Goal: Transaction & Acquisition: Subscribe to service/newsletter

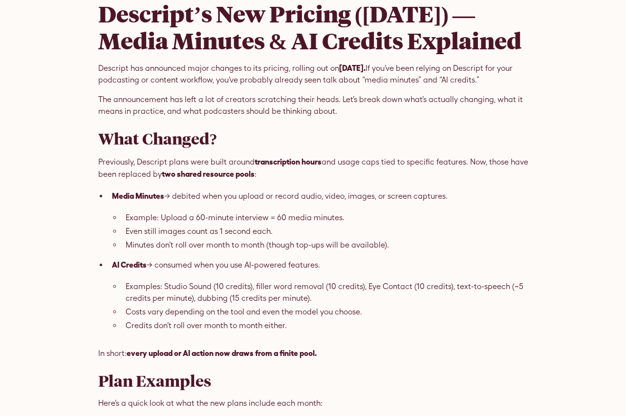
scroll to position [329, 0]
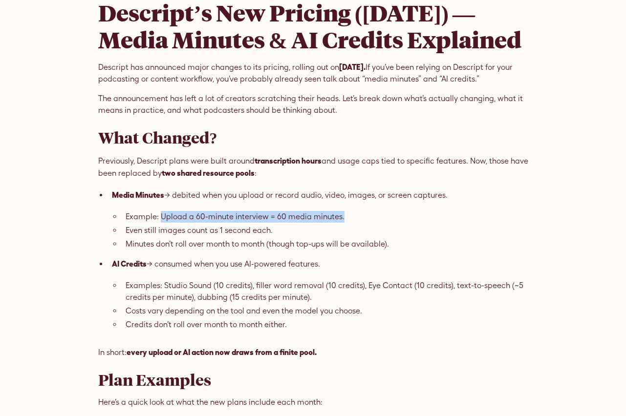
drag, startPoint x: 189, startPoint y: 285, endPoint x: 383, endPoint y: 289, distance: 194.4
click at [383, 223] on li "Example: Upload a 60-minute interview = 60 media minutes." at bounding box center [325, 217] width 406 height 12
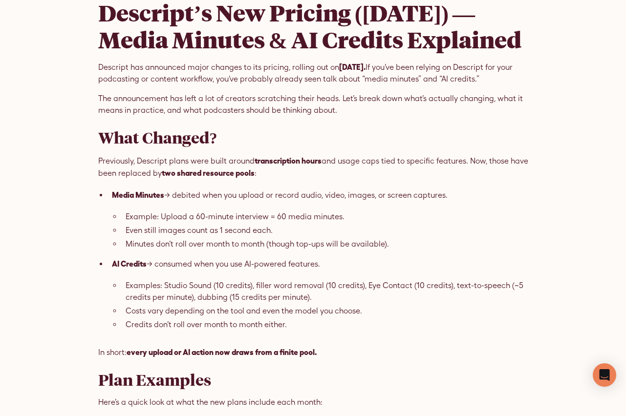
click at [289, 250] on li "Minutes don’t roll over month to month (though top-ups will be available)." at bounding box center [325, 244] width 406 height 12
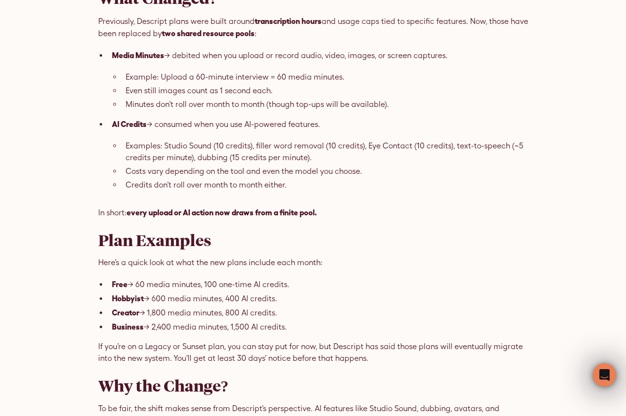
scroll to position [469, 0]
drag, startPoint x: 141, startPoint y: 172, endPoint x: 258, endPoint y: 174, distance: 117.7
click at [258, 110] on li "Minutes don’t roll over month to month (though top-ups will be available)." at bounding box center [325, 104] width 406 height 12
drag, startPoint x: 131, startPoint y: 169, endPoint x: 275, endPoint y: 173, distance: 144.7
click at [275, 110] on li "Minutes don’t roll over month to month (though top-ups will be available)." at bounding box center [325, 104] width 406 height 12
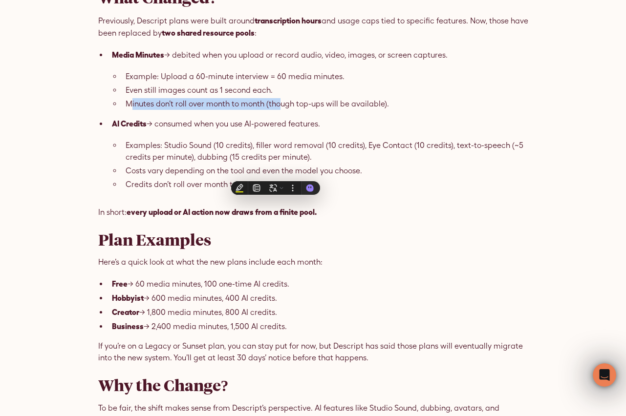
click at [147, 110] on li "Minutes don’t roll over month to month (though top-ups will be available)." at bounding box center [325, 104] width 406 height 12
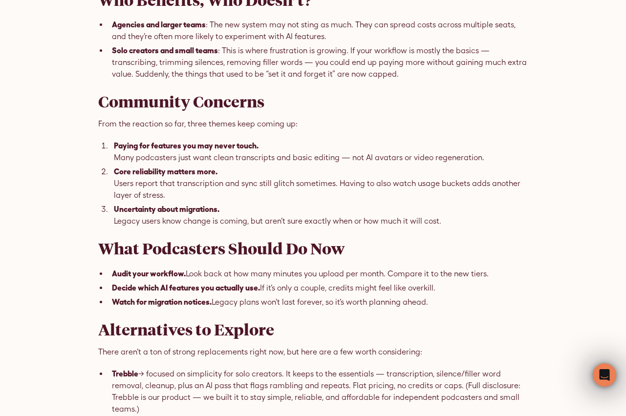
scroll to position [951, 0]
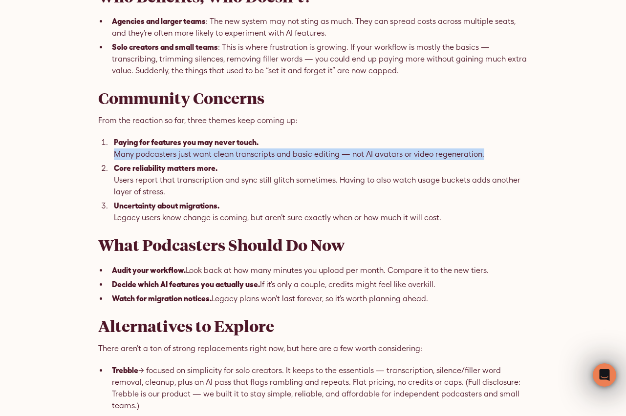
drag, startPoint x: 118, startPoint y: 224, endPoint x: 311, endPoint y: 240, distance: 193.6
click at [498, 160] on li "Paying for features you may never touch. Many podcasters just want clean transc…" at bounding box center [319, 148] width 418 height 24
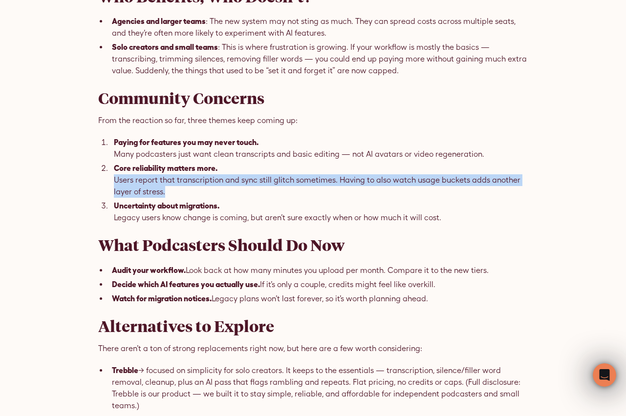
drag, startPoint x: 114, startPoint y: 249, endPoint x: 172, endPoint y: 261, distance: 59.5
click at [172, 198] on li "Core reliability matters more. Users report that transcription and sync still g…" at bounding box center [319, 180] width 418 height 36
click at [218, 198] on li "Core reliability matters more. Users report that transcription and sync still g…" at bounding box center [319, 180] width 418 height 36
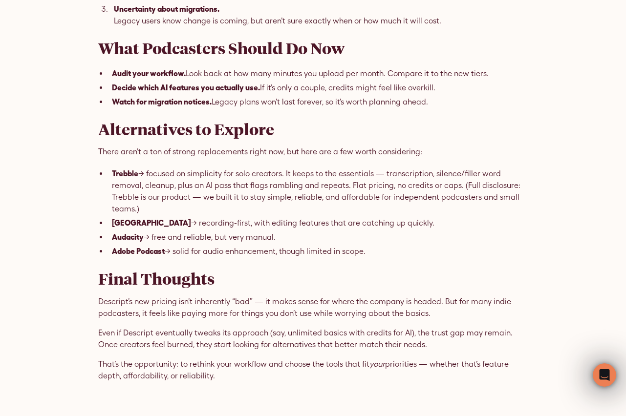
scroll to position [1151, 0]
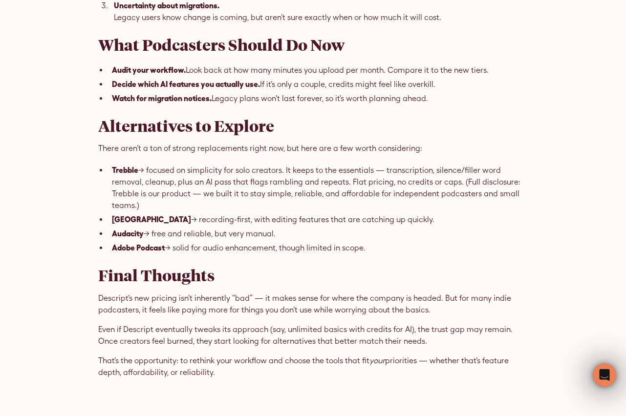
drag, startPoint x: 149, startPoint y: 237, endPoint x: 323, endPoint y: 238, distance: 173.9
click at [323, 211] on li "Trebble → focused on simplicity for solo creators. It keeps to the essentials —…" at bounding box center [318, 187] width 420 height 47
drag, startPoint x: 285, startPoint y: 238, endPoint x: 381, endPoint y: 242, distance: 96.3
click at [381, 211] on li "Trebble → focused on simplicity for solo creators. It keeps to the essentials —…" at bounding box center [318, 187] width 420 height 47
click at [167, 211] on li "Trebble → focused on simplicity for solo creators. It keeps to the essentials —…" at bounding box center [318, 187] width 420 height 47
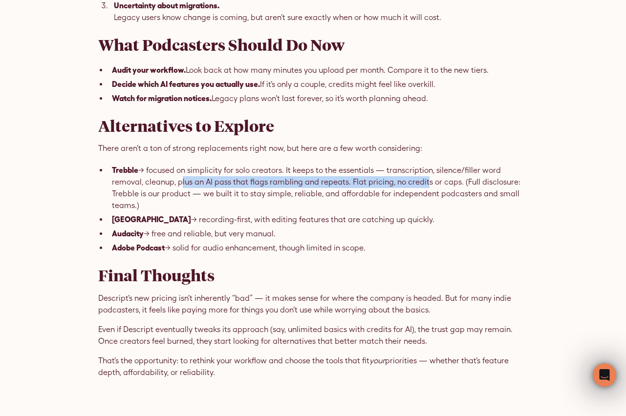
drag, startPoint x: 144, startPoint y: 250, endPoint x: 385, endPoint y: 252, distance: 241.3
click at [386, 211] on li "Trebble → focused on simplicity for solo creators. It keeps to the essentials —…" at bounding box center [318, 187] width 420 height 47
click at [291, 226] on li "Riverside → recording-first, with editing features that are catching up quickly." at bounding box center [318, 219] width 420 height 12
drag, startPoint x: 155, startPoint y: 277, endPoint x: 319, endPoint y: 278, distance: 164.6
click at [319, 226] on li "Riverside → recording-first, with editing features that are catching up quickly." at bounding box center [318, 219] width 420 height 12
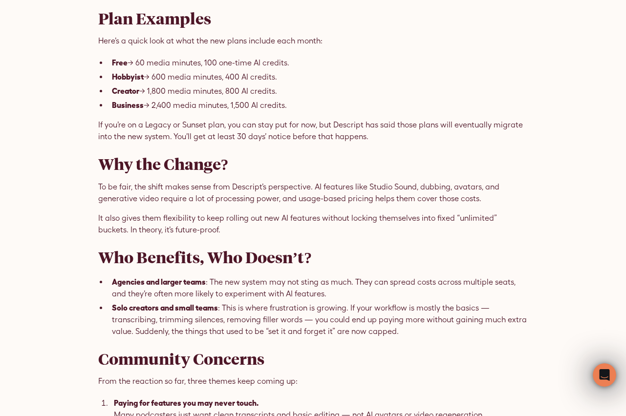
scroll to position [0, 0]
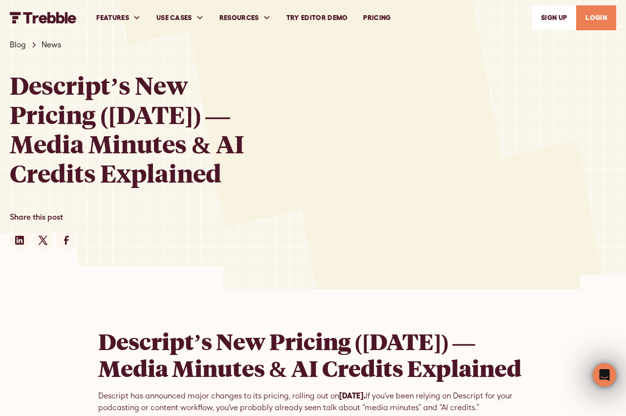
click at [316, 18] on link "Try Editor Demo" at bounding box center [316, 18] width 77 height 34
click at [375, 17] on link "PRICING" at bounding box center [376, 18] width 43 height 34
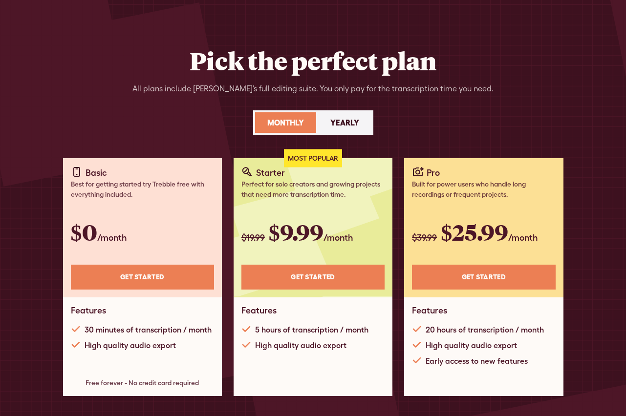
scroll to position [52, 0]
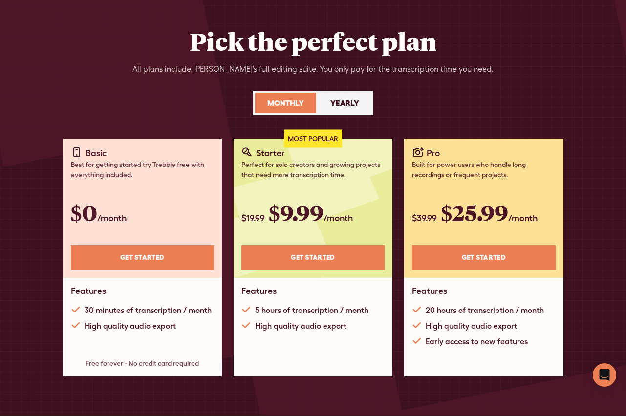
click at [334, 104] on div "Yearly" at bounding box center [344, 103] width 29 height 12
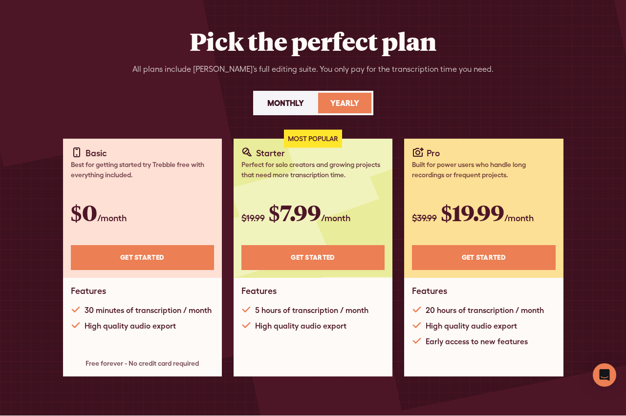
click at [272, 100] on div "Monthly" at bounding box center [285, 103] width 37 height 12
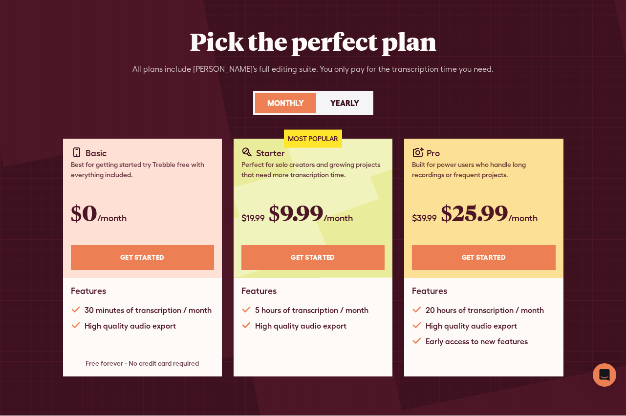
click at [338, 98] on div "Yearly" at bounding box center [344, 103] width 29 height 12
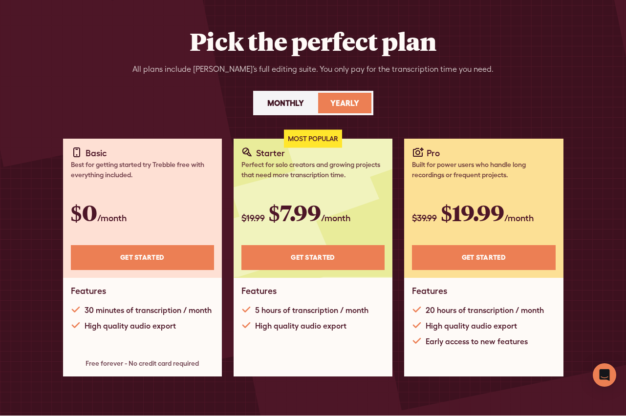
click at [276, 105] on div "Monthly" at bounding box center [285, 103] width 37 height 12
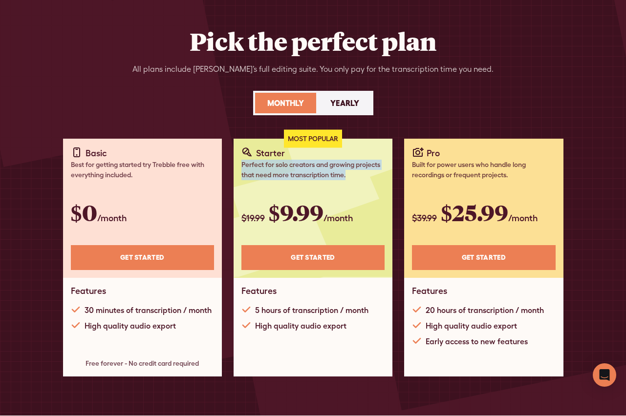
drag, startPoint x: 242, startPoint y: 165, endPoint x: 307, endPoint y: 210, distance: 78.6
click at [356, 171] on div "Perfect for solo creators and growing projects that need more transcription tim…" at bounding box center [312, 170] width 143 height 21
click at [338, 109] on link "Yearly" at bounding box center [344, 103] width 53 height 21
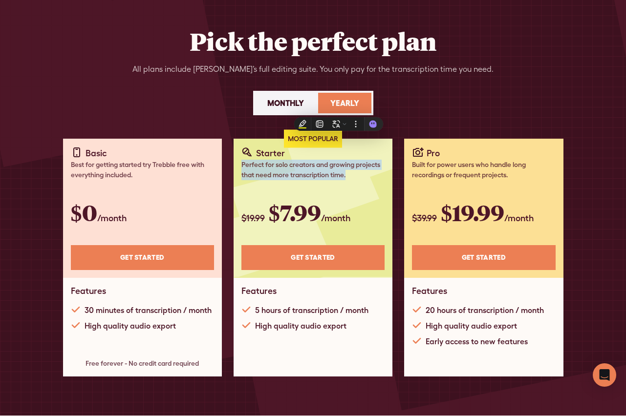
drag, startPoint x: 281, startPoint y: 102, endPoint x: 318, endPoint y: 102, distance: 36.6
click at [282, 102] on div "Monthly" at bounding box center [285, 103] width 37 height 12
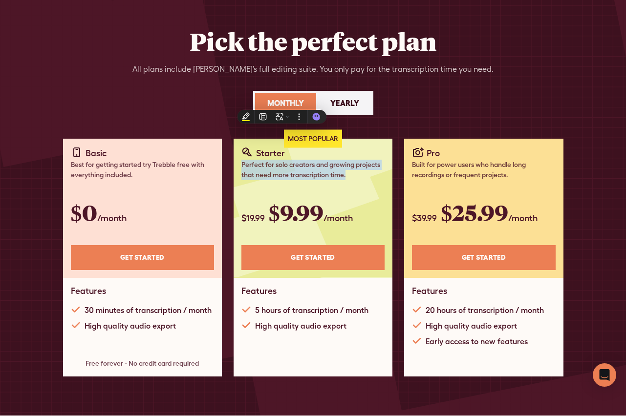
click at [354, 103] on div "Yearly" at bounding box center [344, 103] width 29 height 12
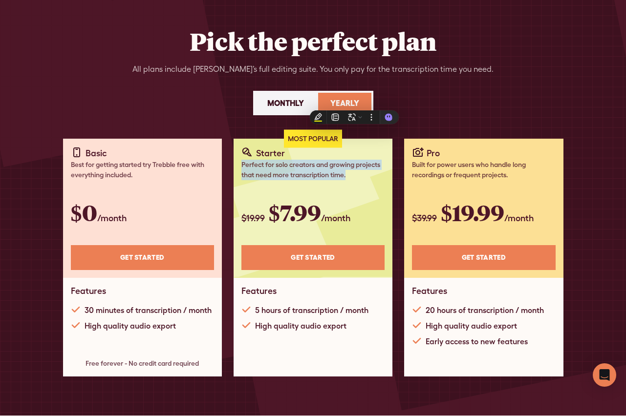
click at [287, 99] on div "Monthly" at bounding box center [285, 103] width 37 height 12
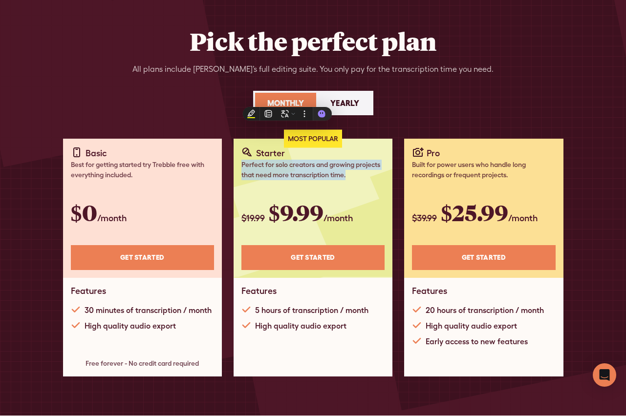
click at [255, 168] on div "Perfect for solo creators and growing projects that need more transcription tim…" at bounding box center [312, 170] width 143 height 21
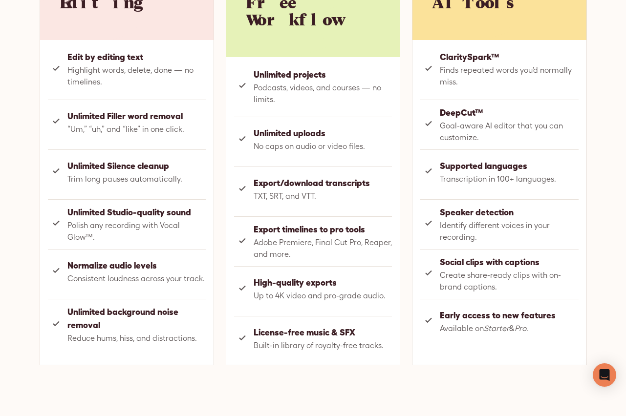
scroll to position [682, 0]
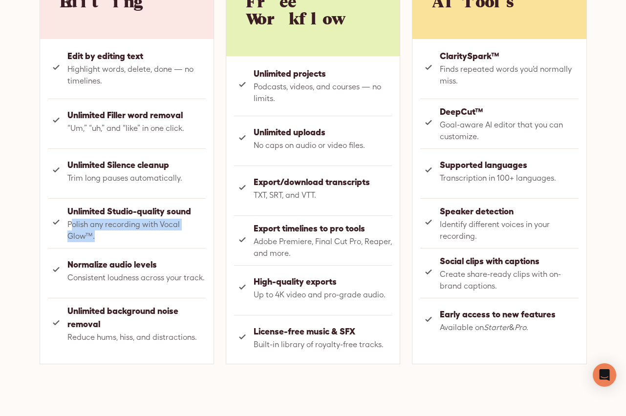
drag, startPoint x: 71, startPoint y: 229, endPoint x: 195, endPoint y: 238, distance: 123.9
click at [195, 238] on ul "Edit by editing text Highlight words, delete, done — no timelines. Unlimited Fi…" at bounding box center [126, 193] width 173 height 308
click at [120, 229] on span "Polish any recording with Vocal Glow™." at bounding box center [136, 230] width 138 height 23
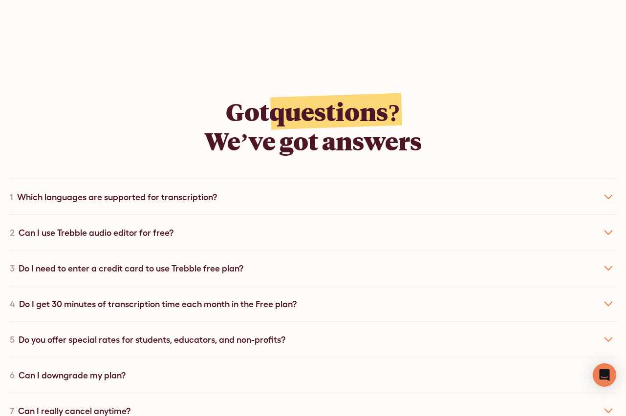
scroll to position [1627, 0]
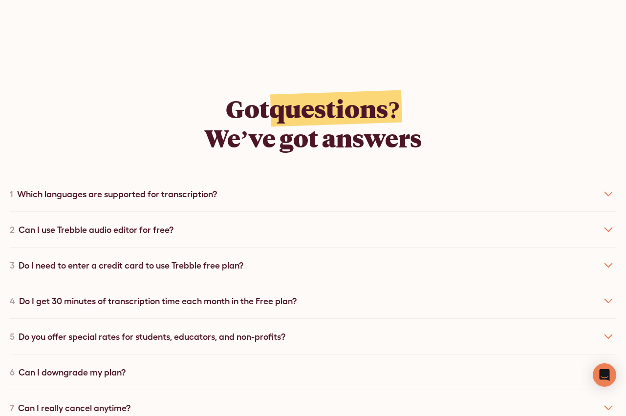
click at [394, 191] on div "1 Which languages are supported for transcription?" at bounding box center [313, 194] width 606 height 36
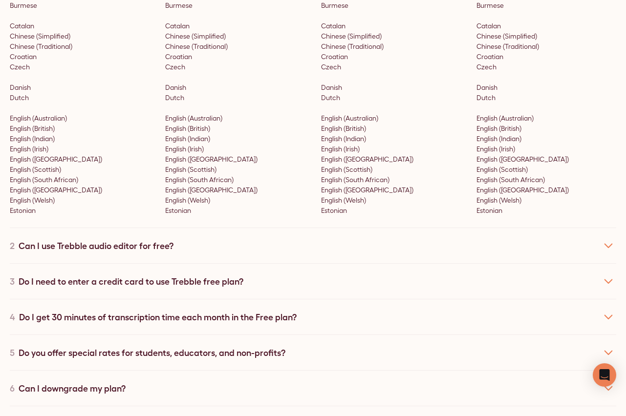
scroll to position [2003, 0]
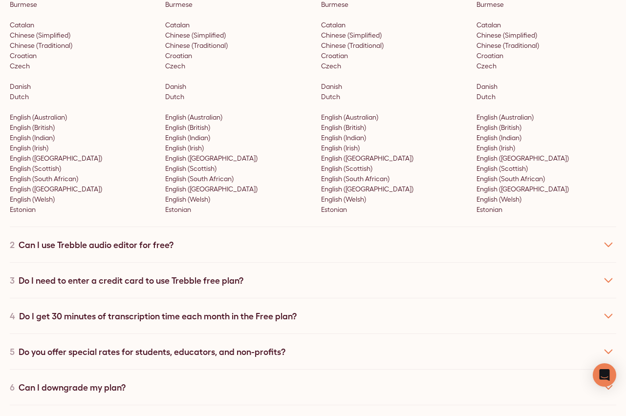
click at [248, 233] on div "2 Can I use Trebble audio editor for free?" at bounding box center [313, 245] width 606 height 36
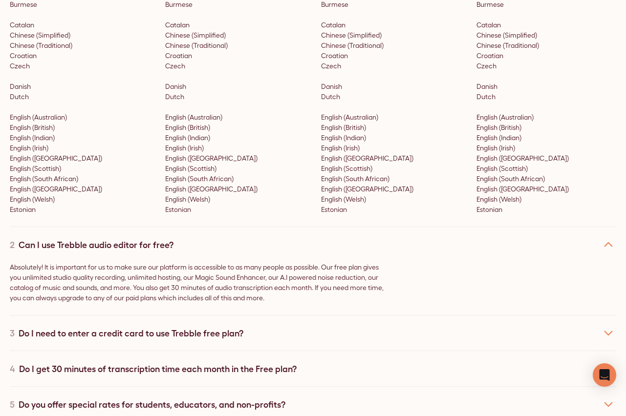
click at [248, 233] on div "2 Can I use Trebble audio editor for free?" at bounding box center [313, 245] width 606 height 36
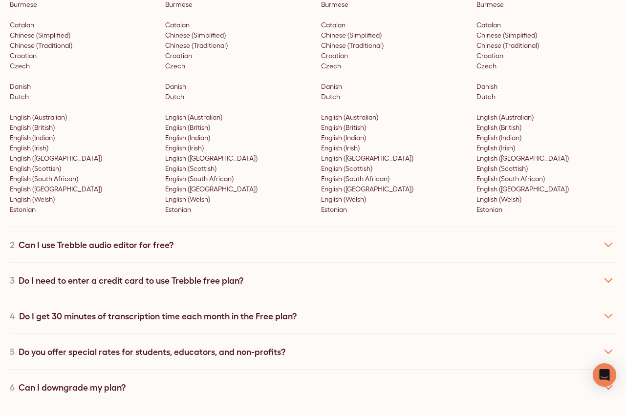
click at [240, 274] on div "Do I need to enter a credit card to use Trebble free plan?" at bounding box center [131, 280] width 225 height 13
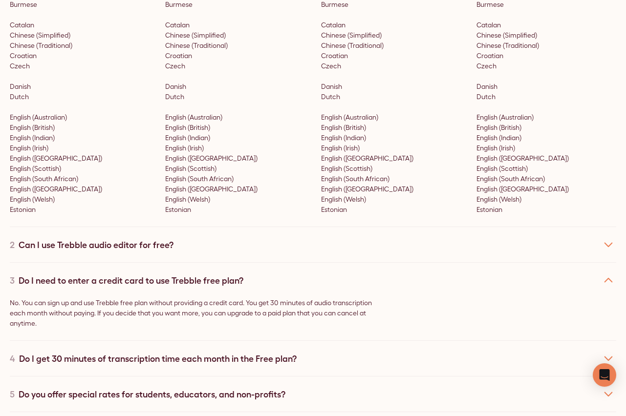
click at [240, 274] on div "Do I need to enter a credit card to use Trebble free plan?" at bounding box center [131, 280] width 225 height 13
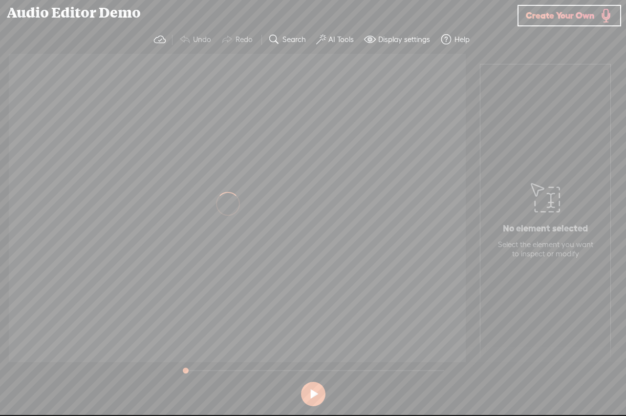
drag, startPoint x: 253, startPoint y: 292, endPoint x: 269, endPoint y: 194, distance: 98.9
click at [253, 292] on div at bounding box center [237, 208] width 457 height 309
drag, startPoint x: 211, startPoint y: 175, endPoint x: 186, endPoint y: 76, distance: 102.3
click at [211, 171] on div at bounding box center [237, 208] width 457 height 309
click at [327, 43] on button "AI Tools" at bounding box center [336, 40] width 48 height 20
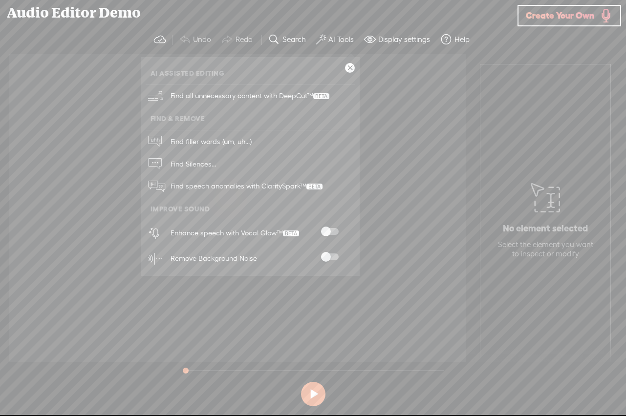
click at [424, 119] on div at bounding box center [237, 208] width 457 height 309
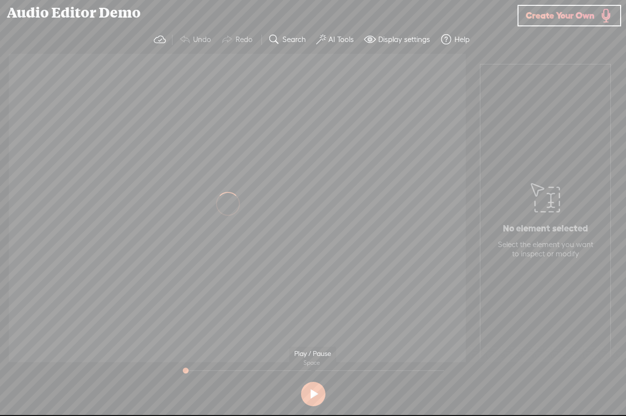
click at [315, 390] on button at bounding box center [313, 394] width 24 height 24
click at [311, 397] on button at bounding box center [313, 394] width 24 height 24
click at [567, 18] on span "Create Your Own" at bounding box center [560, 15] width 68 height 11
